Goal: Check status

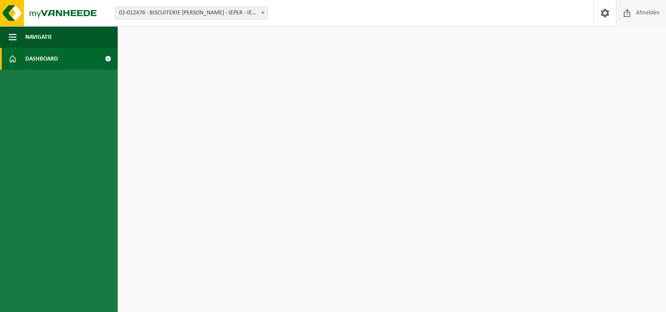
click at [634, 14] on span "Afmelden" at bounding box center [648, 13] width 28 height 26
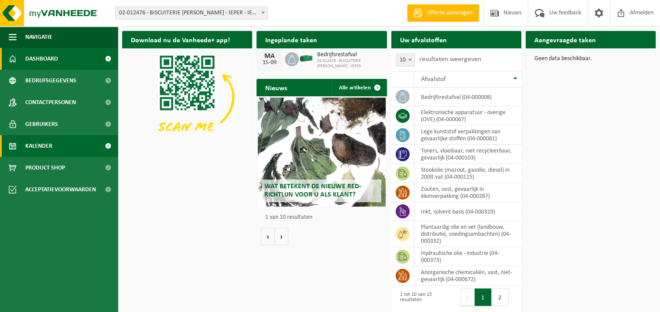
click at [50, 145] on span "Kalender" at bounding box center [38, 146] width 27 height 22
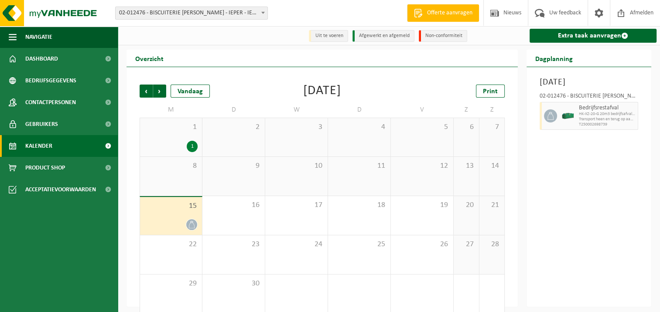
click at [169, 215] on div "15" at bounding box center [171, 216] width 62 height 38
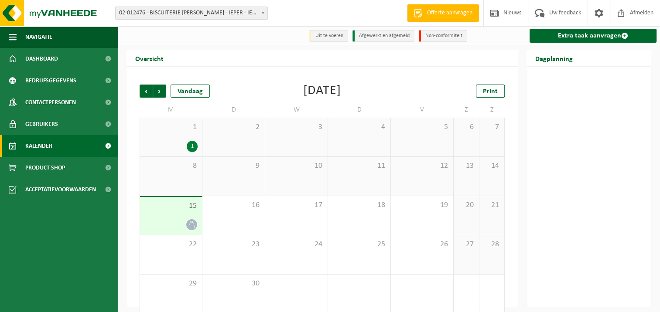
click at [167, 213] on div "15" at bounding box center [171, 216] width 62 height 38
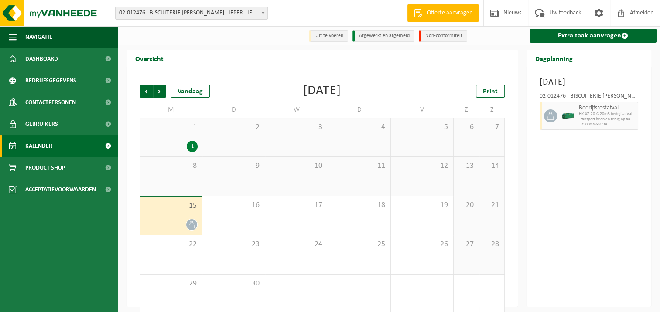
click at [193, 224] on icon at bounding box center [191, 224] width 7 height 7
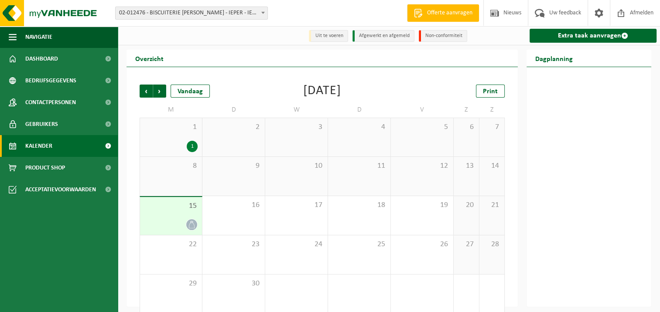
click at [198, 207] on div "15" at bounding box center [171, 216] width 62 height 38
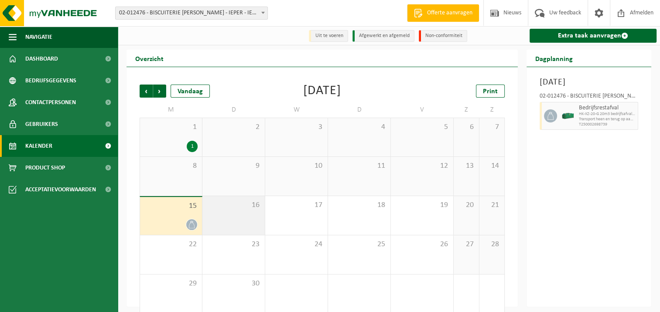
click at [261, 213] on div "16" at bounding box center [233, 215] width 62 height 39
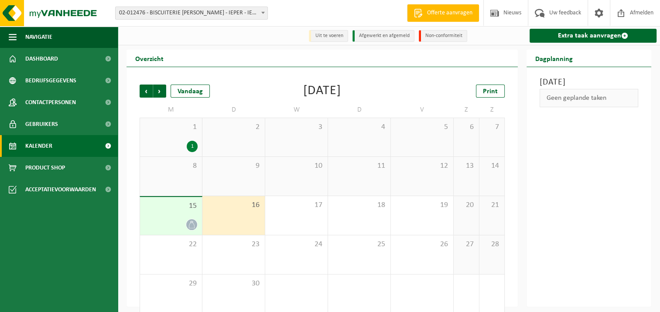
click at [181, 218] on div "15" at bounding box center [171, 216] width 62 height 38
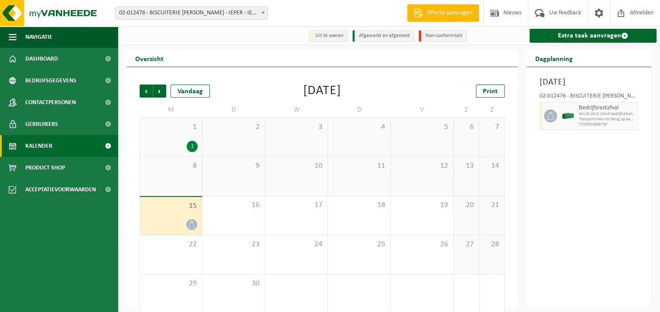
drag, startPoint x: 541, startPoint y: 84, endPoint x: 610, endPoint y: 94, distance: 70.1
click at [610, 89] on h3 "Maandag 15 september 2025" at bounding box center [588, 82] width 99 height 13
drag, startPoint x: 610, startPoint y: 94, endPoint x: 581, endPoint y: 108, distance: 32.2
click at [581, 102] on div "02-012476 - BISCUITERIE [PERSON_NAME] - IEPER - IEPER" at bounding box center [588, 97] width 99 height 9
click at [571, 102] on div "02-012476 - BISCUITERIE [PERSON_NAME] - IEPER - IEPER" at bounding box center [588, 97] width 99 height 9
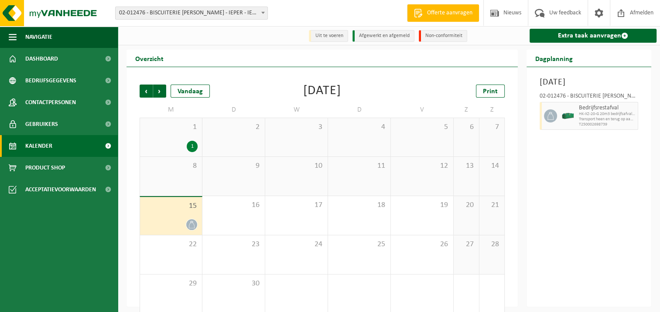
click at [581, 127] on span "T250002698739" at bounding box center [607, 124] width 57 height 5
click at [593, 127] on span "T250002698739" at bounding box center [607, 124] width 57 height 5
